Goal: Book appointment/travel/reservation

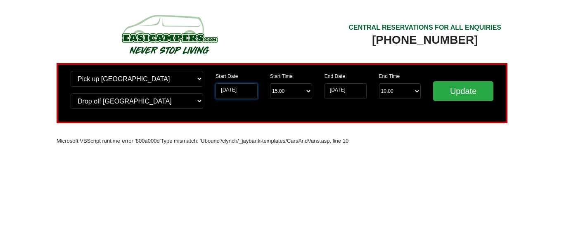
click at [235, 91] on input "[DATE]" at bounding box center [236, 91] width 42 height 16
click at [231, 90] on input "[DATE]" at bounding box center [236, 91] width 42 height 16
drag, startPoint x: 231, startPoint y: 90, endPoint x: 446, endPoint y: 92, distance: 215.4
click at [446, 92] on div "Change pick up location? Pick up Edinburgh Birmingham Airport Blackburn Lancash…" at bounding box center [282, 93] width 451 height 60
click at [446, 92] on input "Update" at bounding box center [463, 91] width 60 height 20
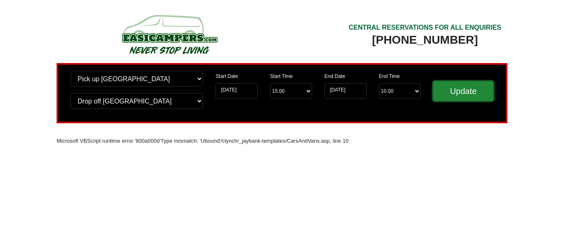
click at [470, 86] on input "Update" at bounding box center [463, 91] width 60 height 20
click at [468, 92] on input "Update" at bounding box center [463, 91] width 60 height 20
click at [448, 145] on div "Microsoft VBScript runtime error '800a000d' Type mismatch: 'Ubound' /[PERSON_NA…" at bounding box center [282, 144] width 451 height 17
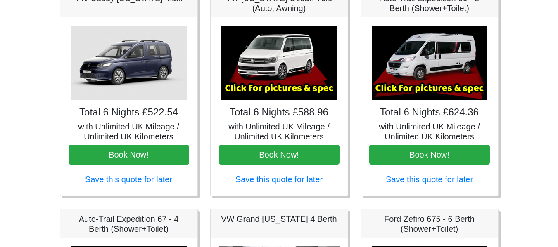
scroll to position [147, 0]
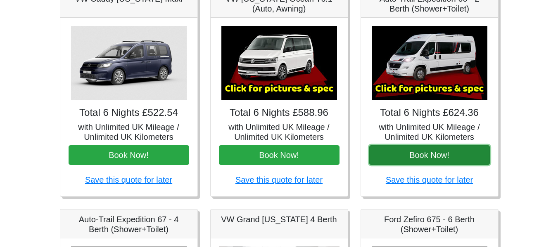
click at [433, 150] on button "Book Now!" at bounding box center [429, 155] width 120 height 20
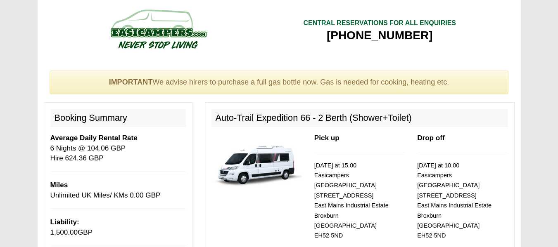
click at [259, 51] on div at bounding box center [158, 34] width 229 height 56
